Goal: Task Accomplishment & Management: Manage account settings

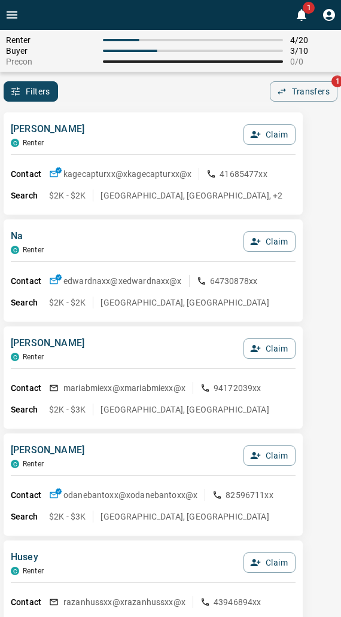
click at [103, 116] on div "[PERSON_NAME] Renter Claim Contact kagecapturxx@x kagecapturxx@x 41685477xx Sea…" at bounding box center [153, 163] width 299 height 102
click at [200, 99] on div "Filters 0 Transfers 1" at bounding box center [170, 91] width 341 height 20
click at [150, 90] on div "Filters 0 Transfers 1" at bounding box center [170, 91] width 341 height 20
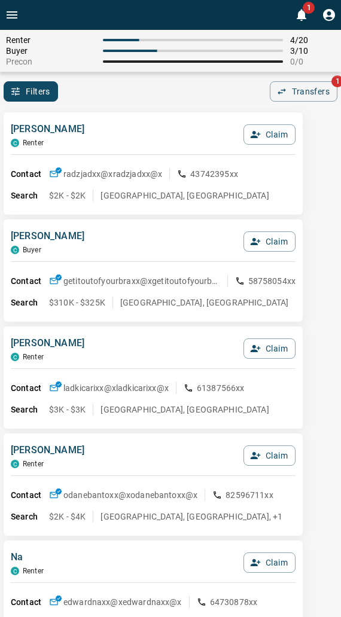
click at [142, 90] on div "Filters 0 Transfers 1" at bounding box center [170, 91] width 341 height 20
click at [266, 243] on button "Claim" at bounding box center [269, 242] width 52 height 20
click at [266, 243] on button "Confirm Claim" at bounding box center [253, 242] width 86 height 20
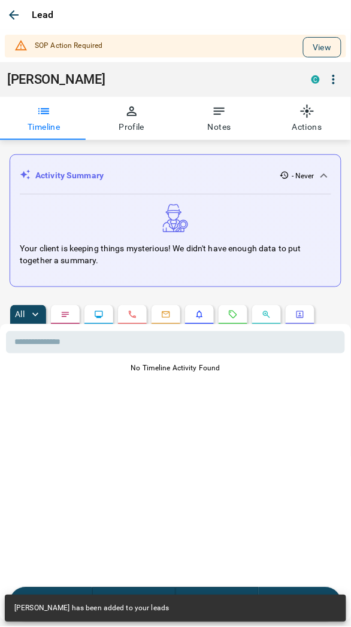
click at [303, 51] on button "View" at bounding box center [322, 47] width 38 height 20
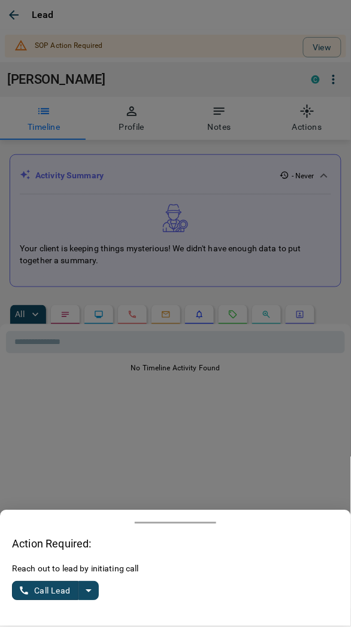
click at [86, 591] on icon "split button" at bounding box center [88, 591] width 14 height 14
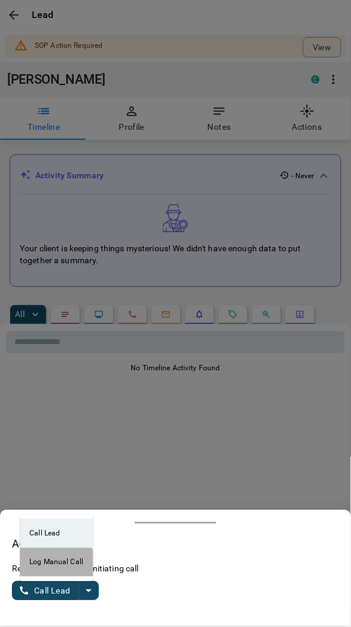
click at [41, 565] on li "Log Manual Call" at bounding box center [56, 562] width 73 height 29
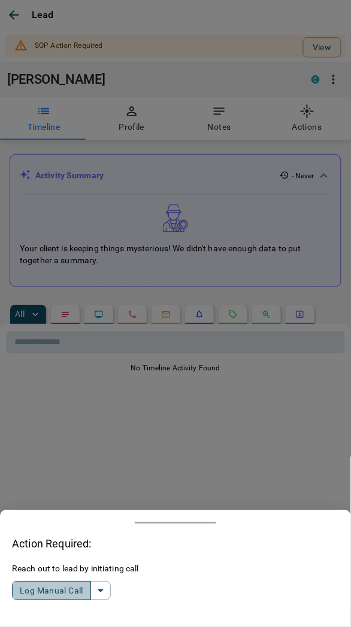
click at [41, 593] on button "Log Manual Call" at bounding box center [51, 590] width 79 height 19
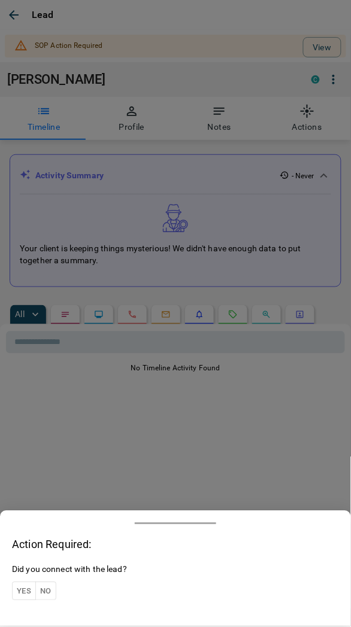
click at [24, 590] on button "Yes" at bounding box center [24, 591] width 24 height 19
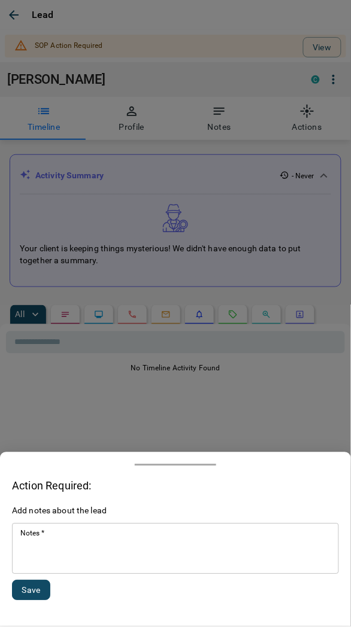
click at [48, 559] on textarea "Notes   *" at bounding box center [175, 549] width 310 height 41
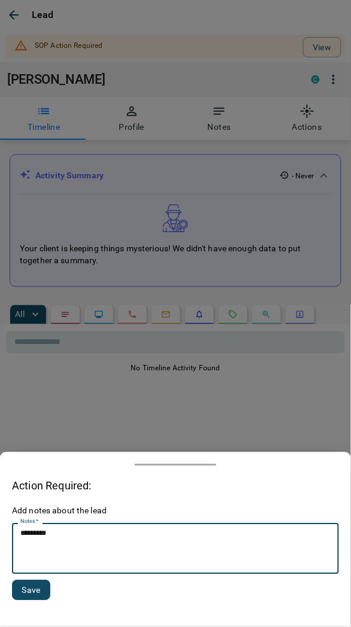
type textarea "*********"
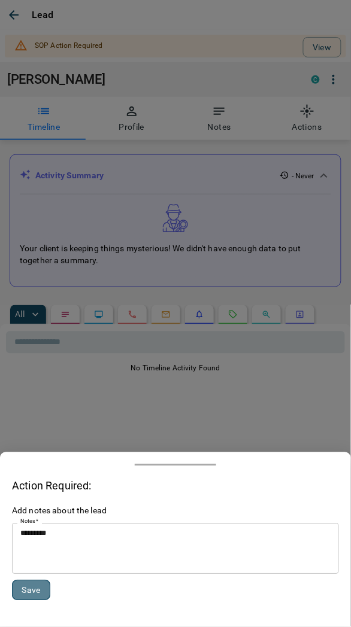
click at [36, 595] on button "Save" at bounding box center [31, 590] width 38 height 20
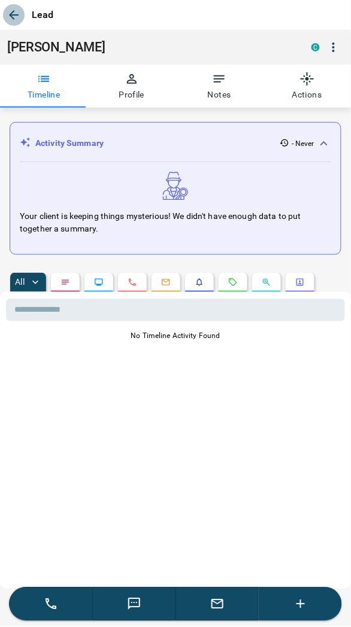
click at [21, 13] on button "button" at bounding box center [14, 15] width 22 height 22
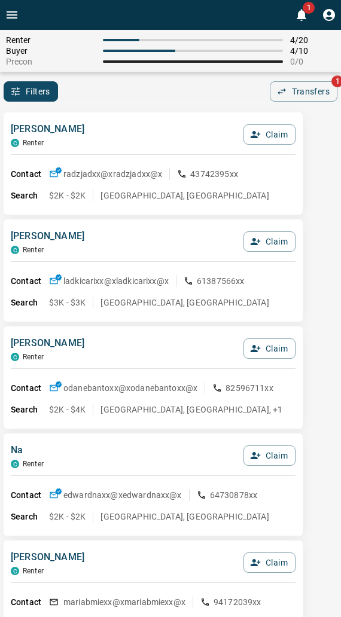
click at [153, 98] on div "Filters 0 Transfers 1" at bounding box center [170, 91] width 341 height 20
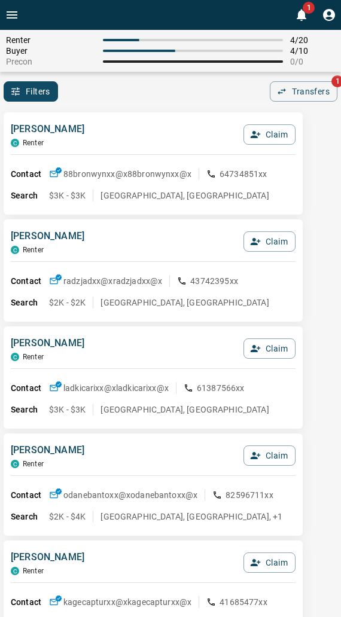
click at [213, 86] on div "Filters 0 Transfers 1" at bounding box center [170, 91] width 341 height 20
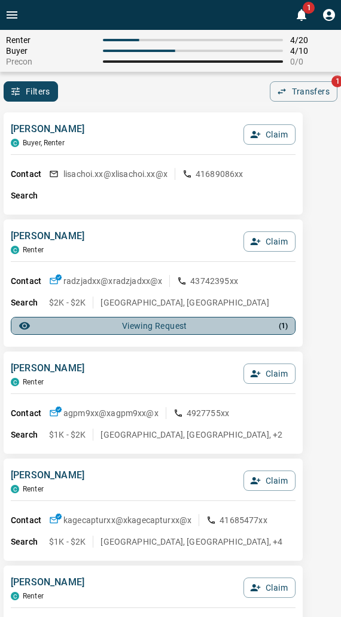
click at [128, 327] on div "Viewing Request ( 1 )" at bounding box center [153, 326] width 269 height 12
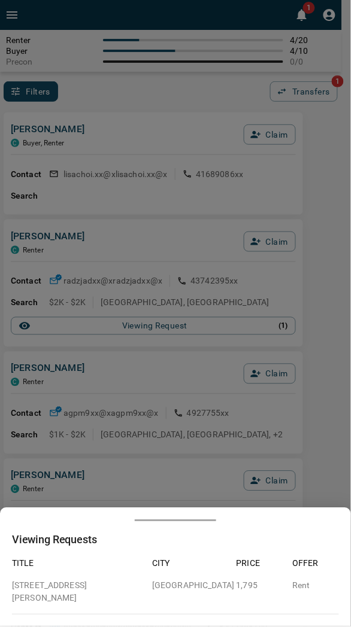
click at [256, 343] on div at bounding box center [175, 313] width 351 height 627
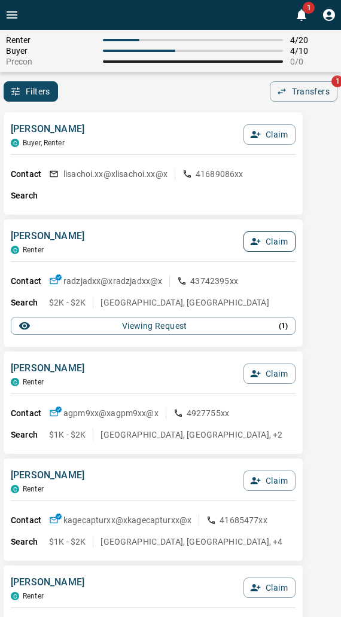
click at [268, 241] on button "Claim" at bounding box center [269, 242] width 52 height 20
click at [259, 246] on button "Confirm Claim" at bounding box center [253, 242] width 86 height 20
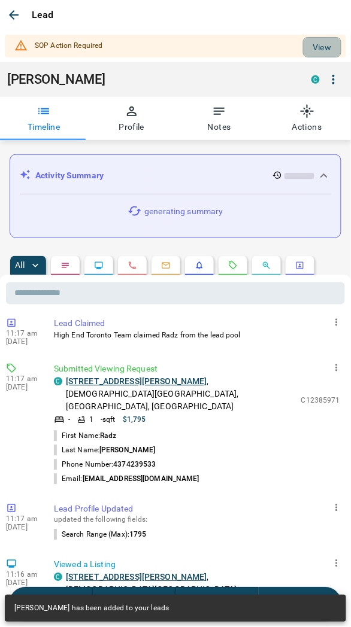
drag, startPoint x: 315, startPoint y: 49, endPoint x: 291, endPoint y: 63, distance: 27.6
click at [314, 49] on button "View" at bounding box center [322, 47] width 38 height 20
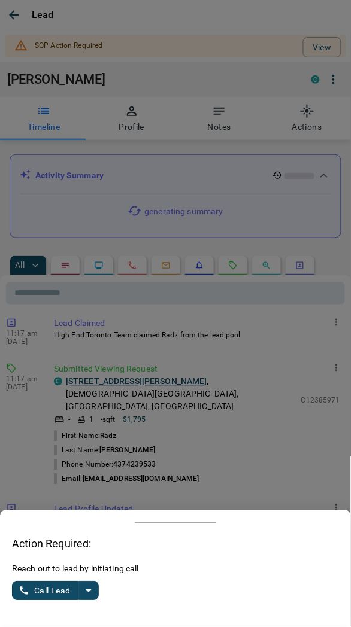
click at [89, 589] on icon "split button" at bounding box center [88, 591] width 14 height 14
click at [56, 561] on li "Log Manual Call" at bounding box center [56, 562] width 73 height 29
click at [42, 587] on button "Log Manual Call" at bounding box center [51, 590] width 79 height 19
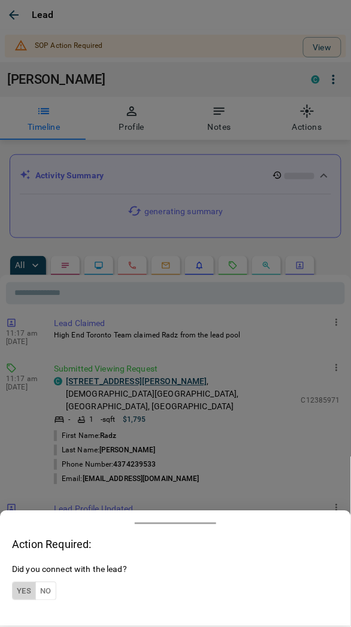
click at [12, 590] on button "Yes" at bounding box center [24, 591] width 24 height 19
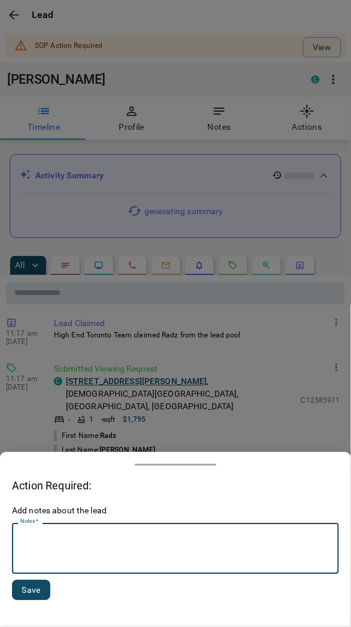
click at [39, 554] on textarea "Notes   *" at bounding box center [175, 549] width 310 height 41
type textarea "*********"
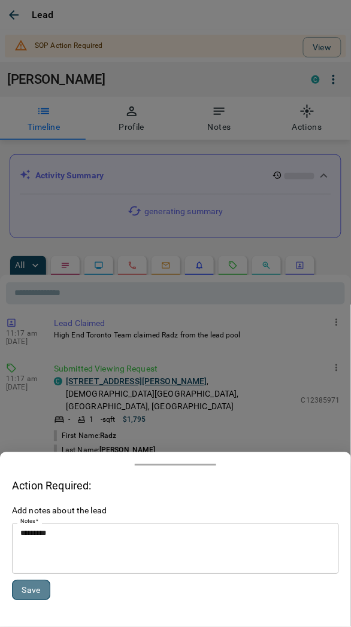
click at [29, 587] on button "Save" at bounding box center [31, 590] width 38 height 20
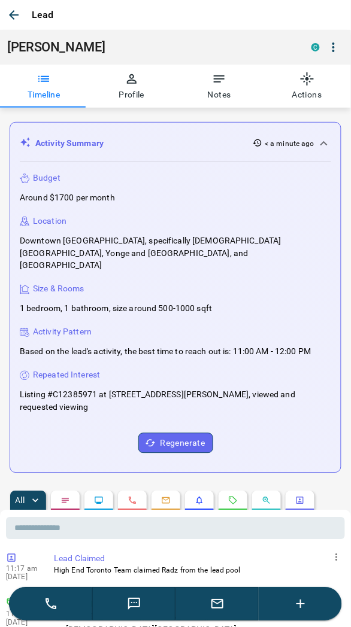
drag, startPoint x: 18, startPoint y: 18, endPoint x: 9, endPoint y: 21, distance: 9.5
click at [18, 18] on icon "button" at bounding box center [14, 15] width 14 height 14
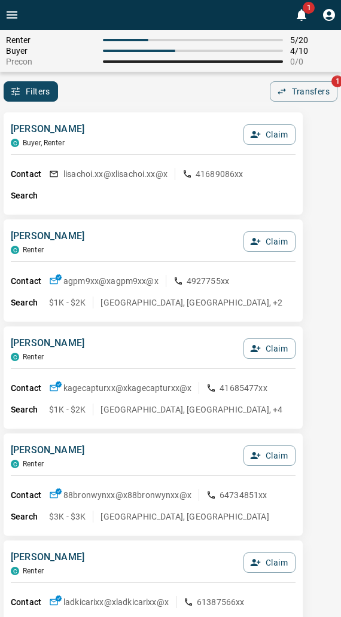
click at [136, 114] on div "[PERSON_NAME], Renter Claim Contact lisachoi.xx@x lisachoi.xx@x 41689086xx Sear…" at bounding box center [153, 163] width 299 height 102
